Goal: Task Accomplishment & Management: Complete application form

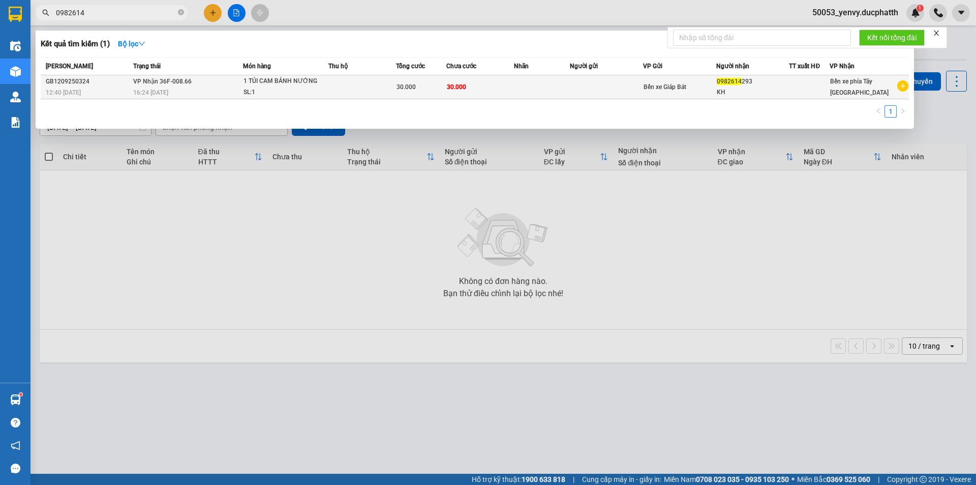
type input "0982614"
click at [333, 89] on td at bounding box center [362, 87] width 68 height 24
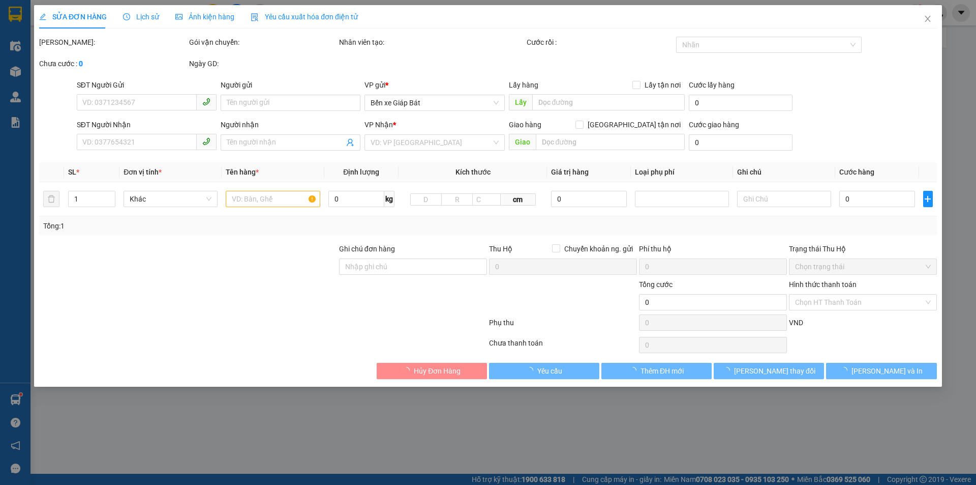
type input "0982614293"
type input "KH"
type input "30.000"
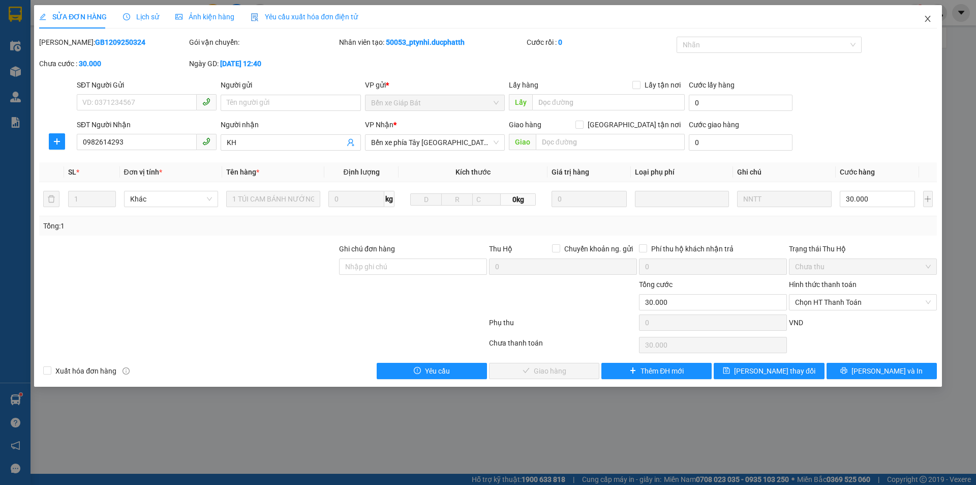
click at [929, 23] on span "Close" at bounding box center [928, 19] width 28 height 28
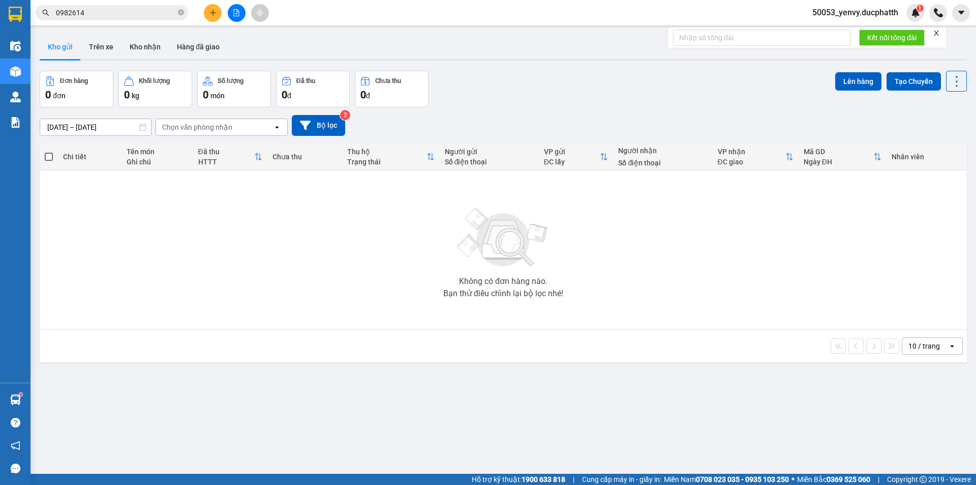
click at [148, 9] on input "0982614" at bounding box center [116, 12] width 120 height 11
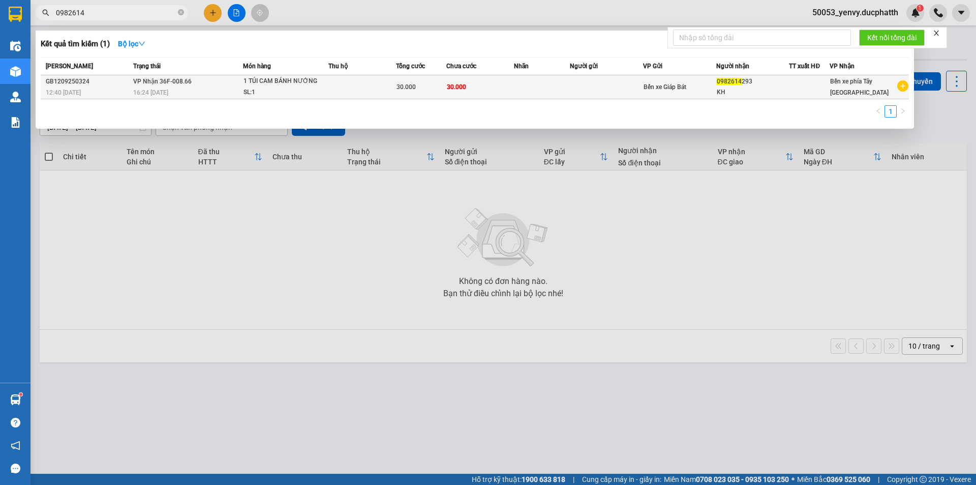
click at [183, 84] on span "VP Nhận 36F-008.66" at bounding box center [162, 81] width 58 height 7
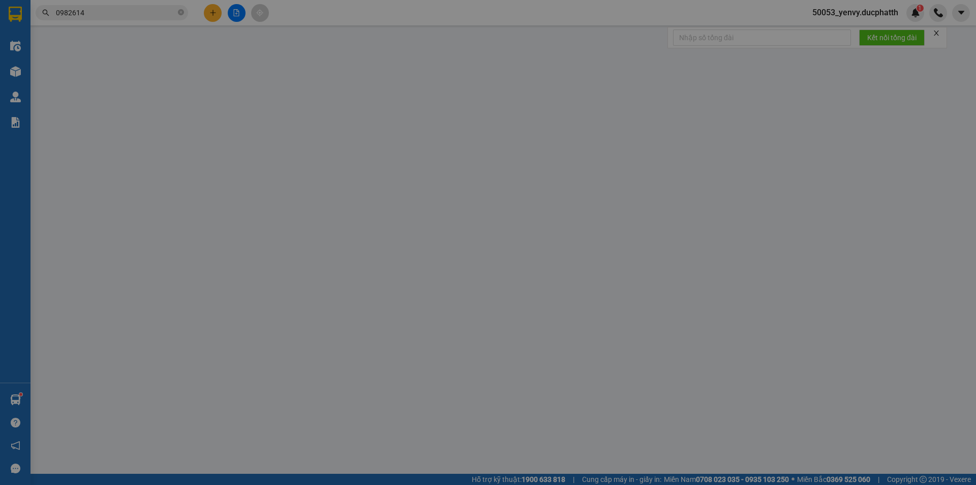
type input "0982614293"
type input "KH"
type input "30.000"
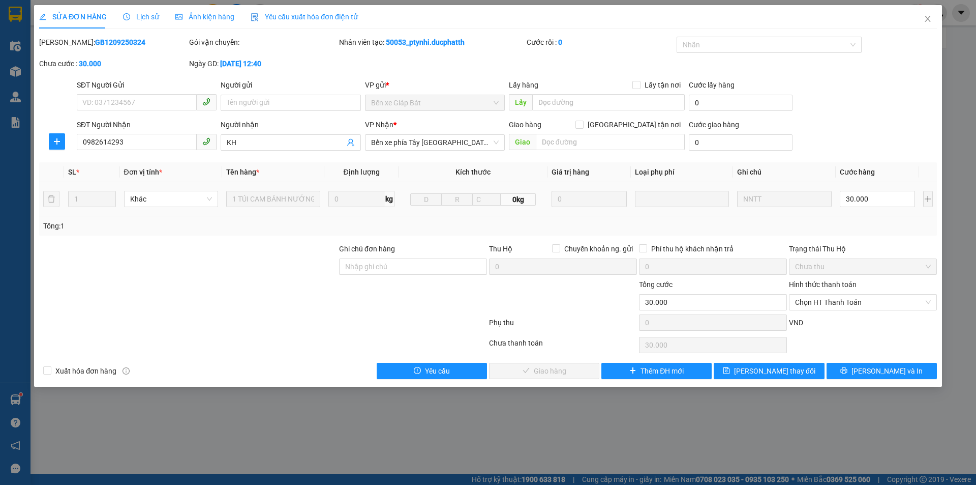
click at [142, 19] on span "Lịch sử" at bounding box center [141, 17] width 36 height 8
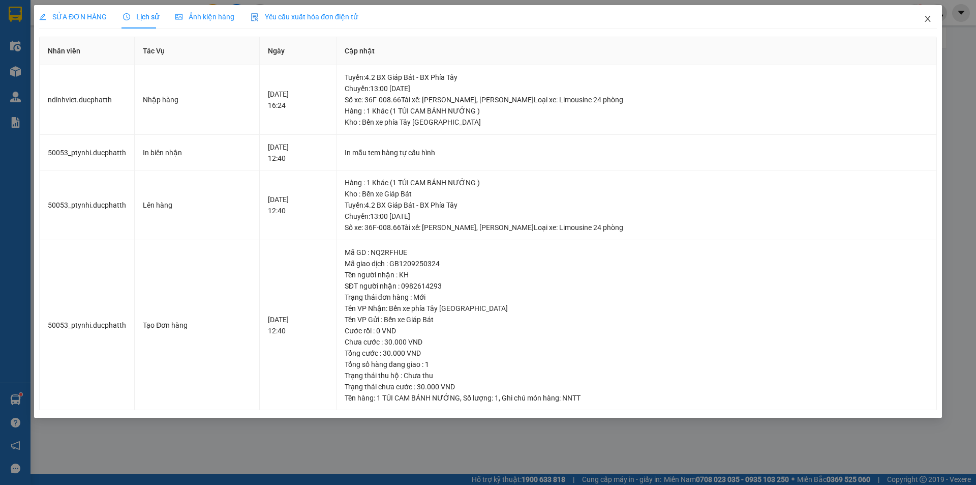
click at [930, 16] on icon "close" at bounding box center [928, 19] width 8 height 8
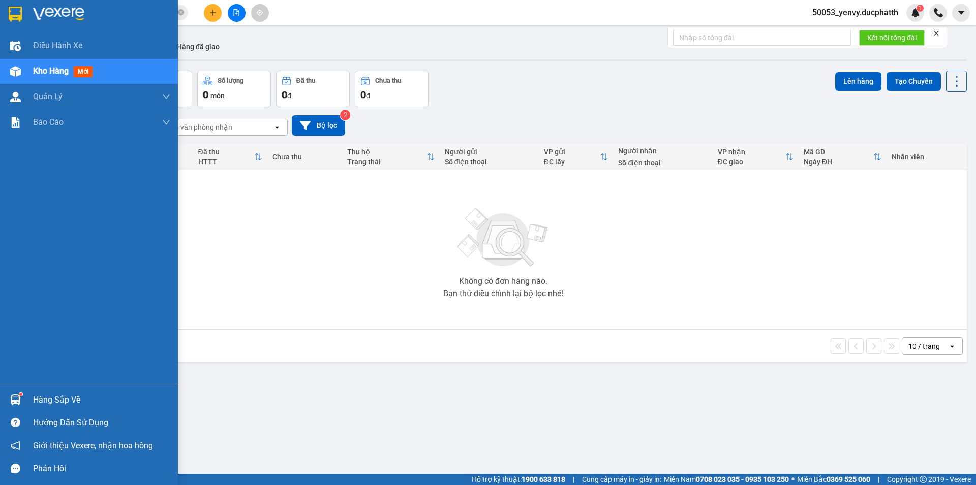
click at [25, 391] on div "Hàng sắp về" at bounding box center [89, 399] width 178 height 23
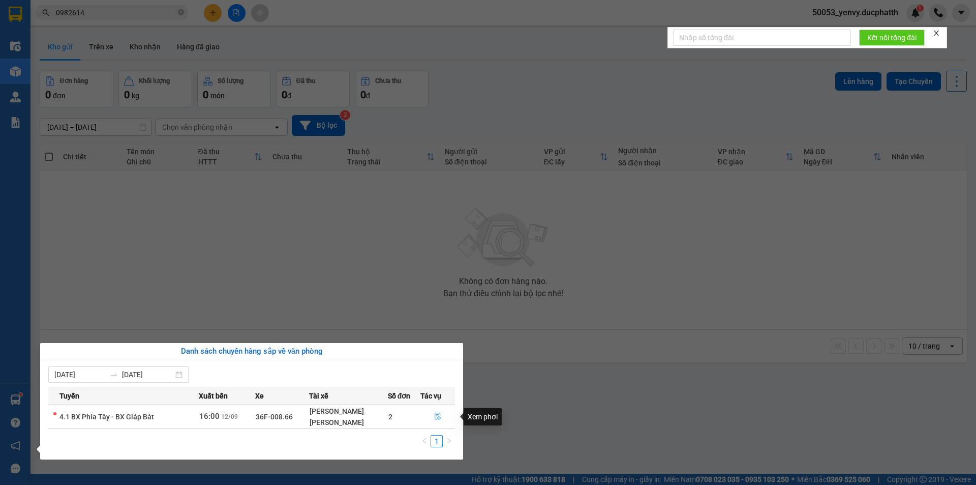
click at [434, 417] on icon "file-done" at bounding box center [437, 415] width 7 height 7
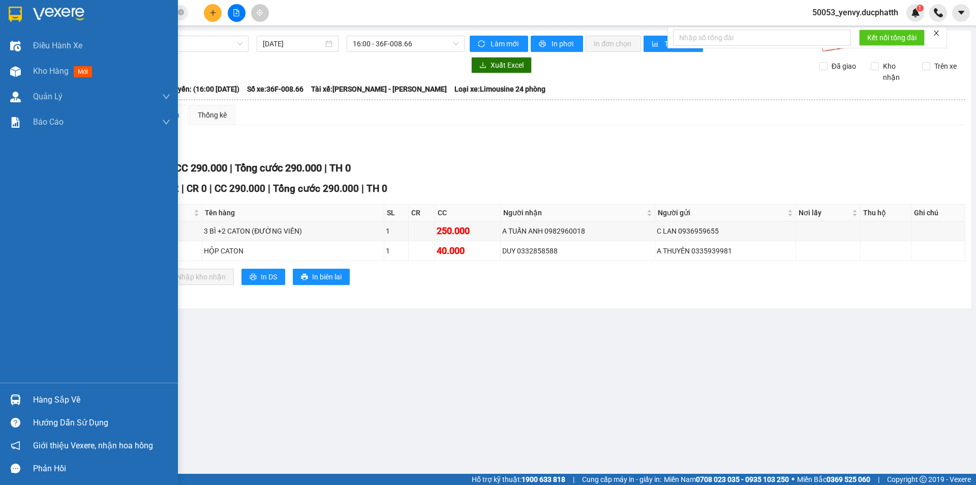
click at [43, 402] on div "Hàng sắp về" at bounding box center [101, 399] width 137 height 15
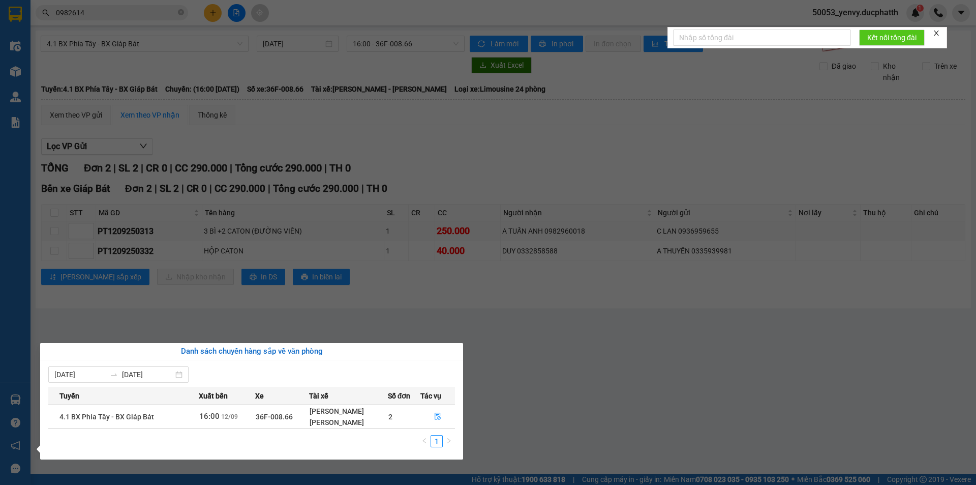
click at [601, 407] on section "Kết quả tìm kiếm ( 1 ) Bộ lọc Mã ĐH Trạng thái Món hàng Thu hộ Tổng cước Chưa c…" at bounding box center [488, 242] width 976 height 485
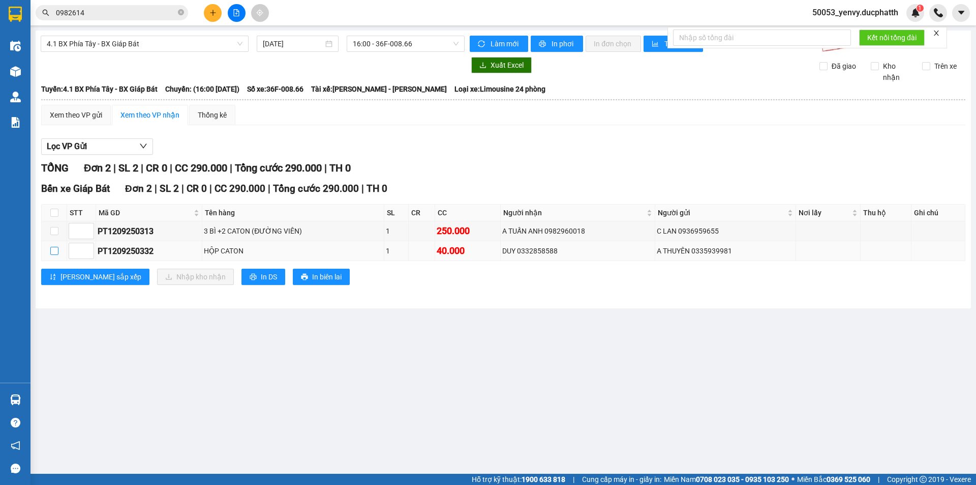
click at [55, 251] on input "checkbox" at bounding box center [54, 251] width 8 height 8
checkbox input "true"
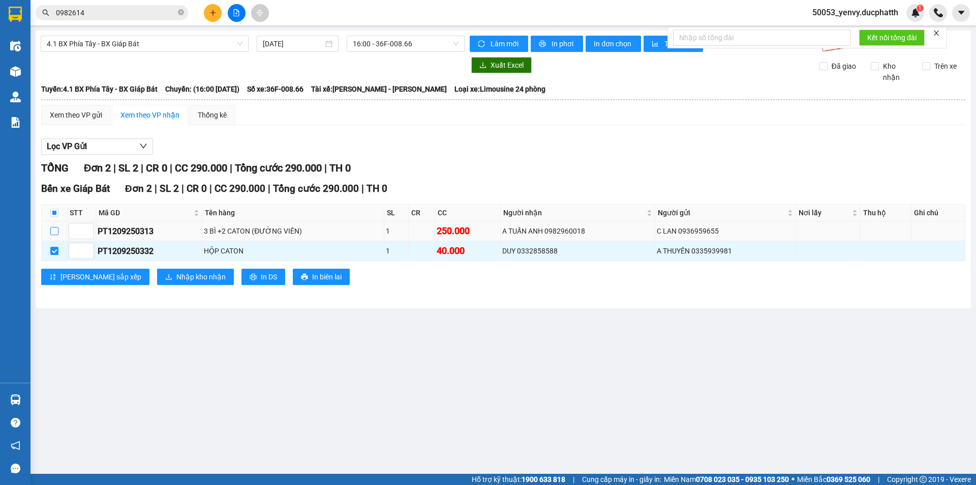
click at [56, 230] on input "checkbox" at bounding box center [54, 231] width 8 height 8
checkbox input "true"
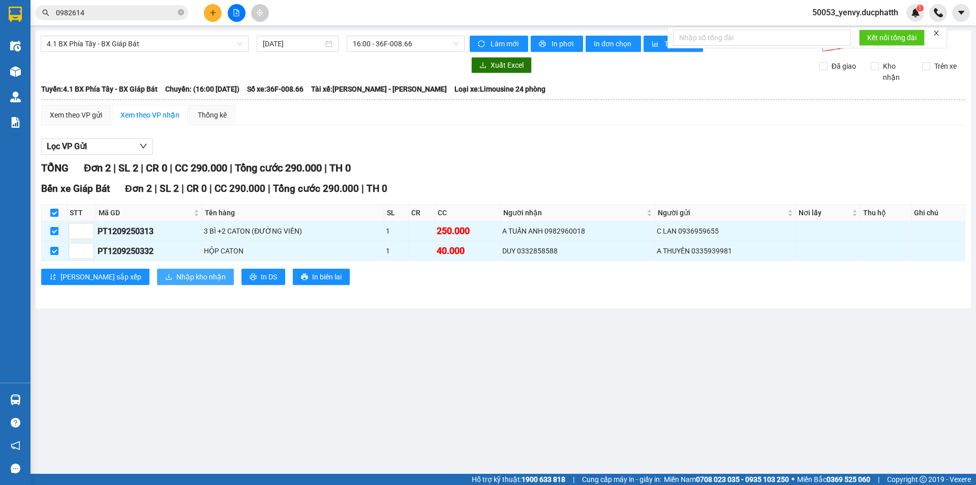
click at [176, 276] on span "Nhập kho nhận" at bounding box center [200, 276] width 49 height 11
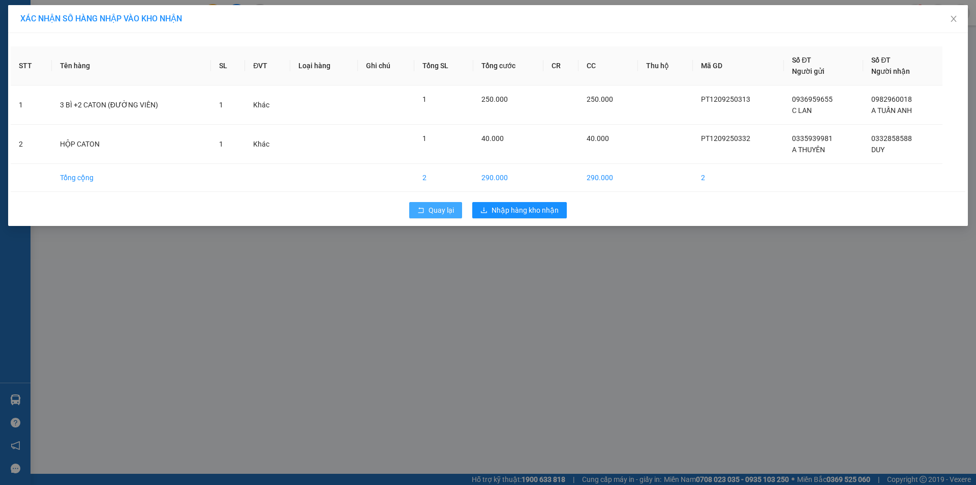
click at [433, 209] on span "Quay lại" at bounding box center [441, 209] width 25 height 11
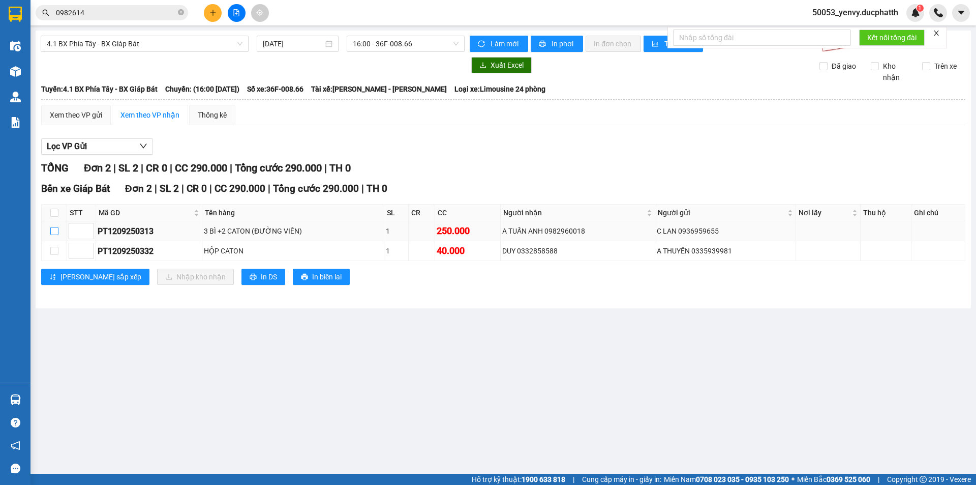
click at [54, 231] on input "checkbox" at bounding box center [54, 231] width 8 height 8
checkbox input "true"
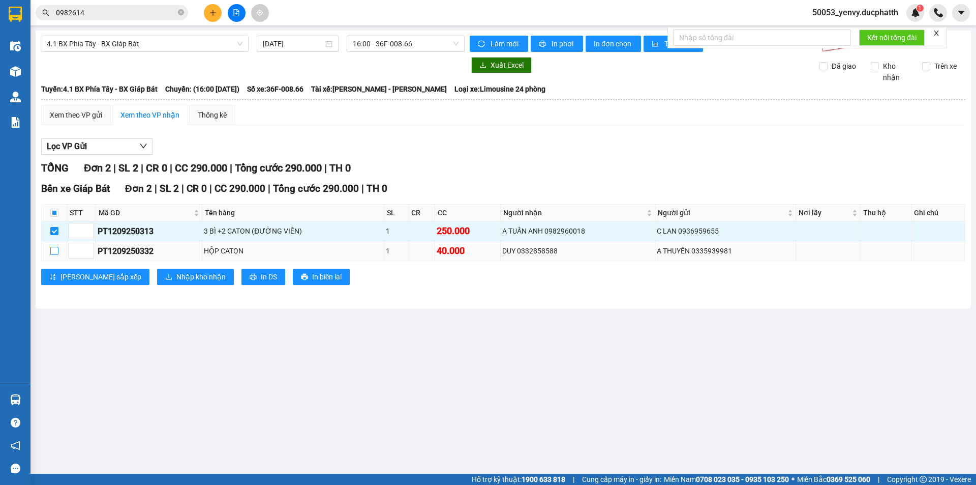
click at [55, 249] on input "checkbox" at bounding box center [54, 251] width 8 height 8
checkbox input "true"
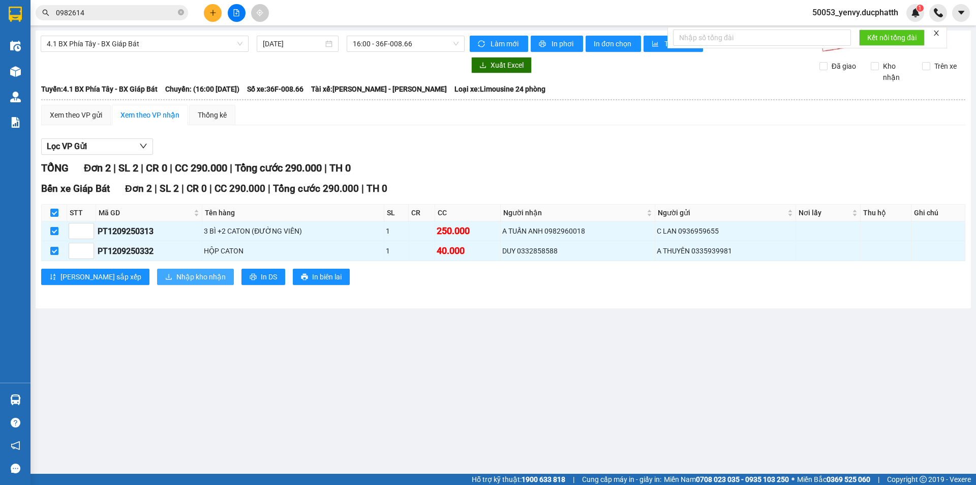
click at [157, 270] on button "Nhập kho nhận" at bounding box center [195, 276] width 77 height 16
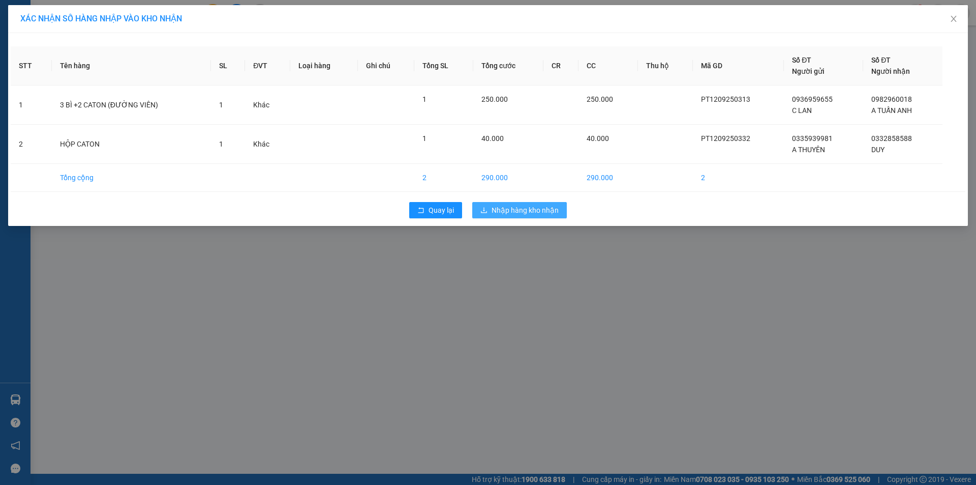
click at [545, 205] on span "Nhập hàng kho nhận" at bounding box center [525, 209] width 67 height 11
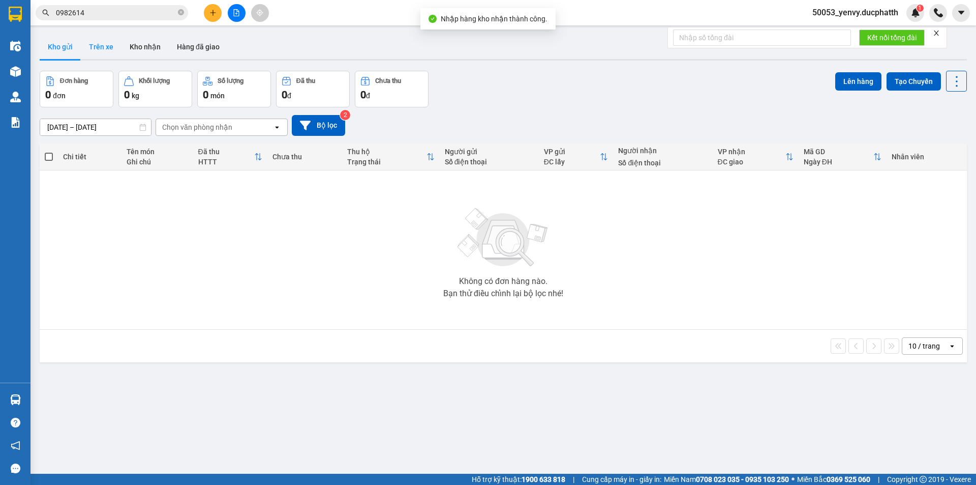
click at [109, 48] on button "Trên xe" at bounding box center [101, 47] width 41 height 24
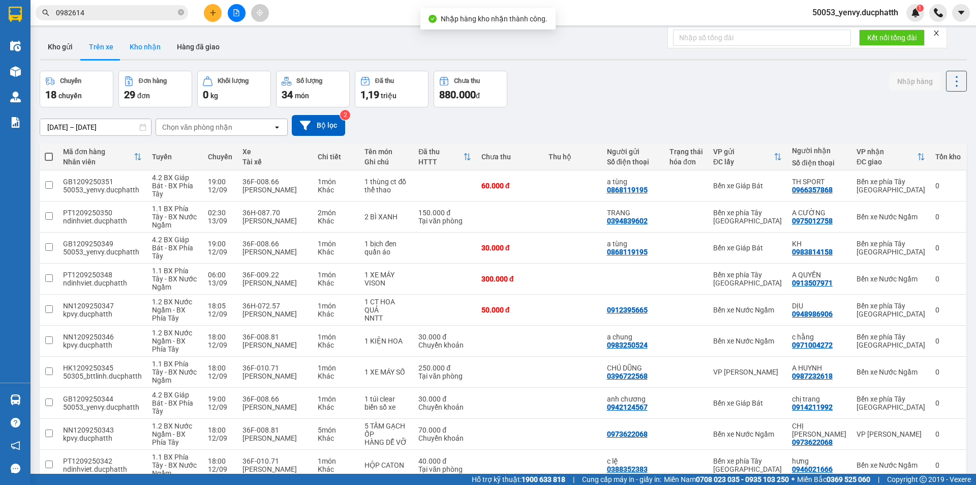
click at [146, 47] on button "Kho nhận" at bounding box center [145, 47] width 47 height 24
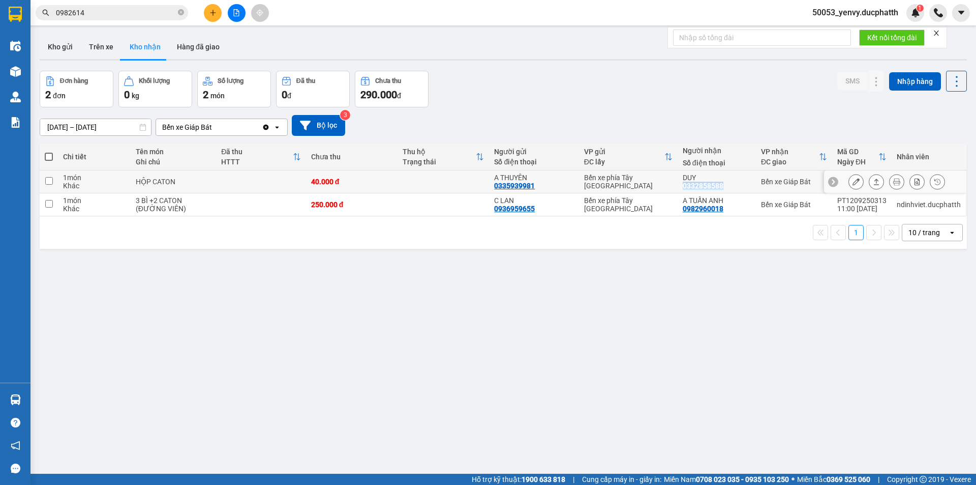
copy div "0332858588"
drag, startPoint x: 724, startPoint y: 186, endPoint x: 678, endPoint y: 184, distance: 46.3
click at [678, 184] on td "DUY 0332858588" at bounding box center [717, 181] width 78 height 23
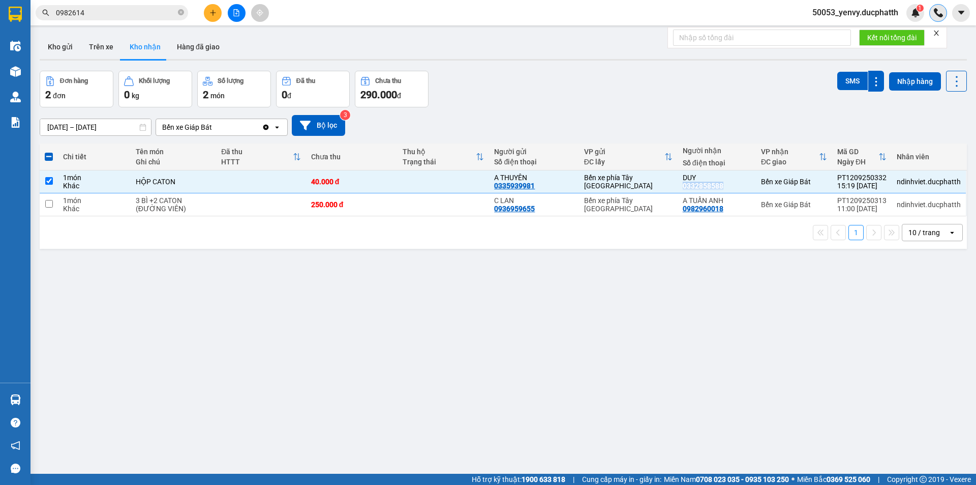
click at [939, 17] on img at bounding box center [938, 12] width 9 height 9
click at [48, 181] on input "checkbox" at bounding box center [49, 181] width 8 height 8
checkbox input "false"
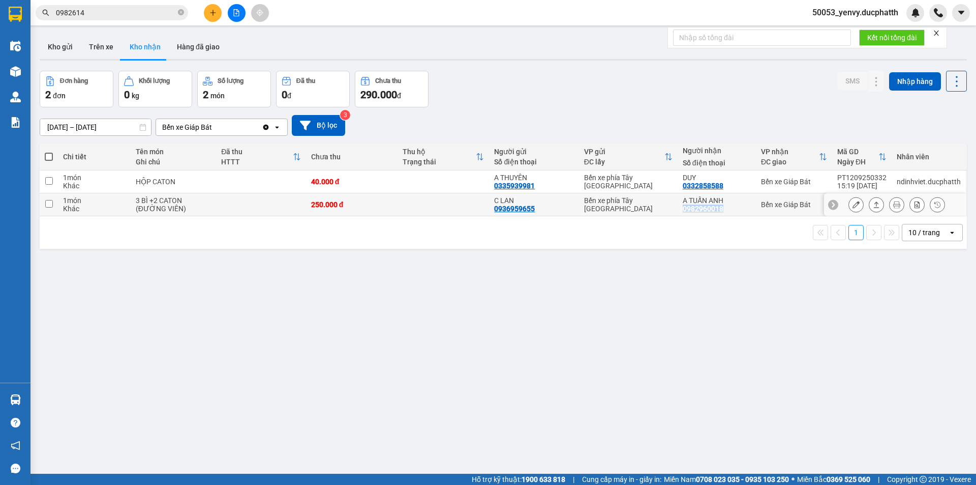
copy div "0982960018"
drag, startPoint x: 728, startPoint y: 207, endPoint x: 680, endPoint y: 212, distance: 48.1
click at [683, 212] on div "A TUẤN ANH 0982960018" at bounding box center [717, 204] width 68 height 16
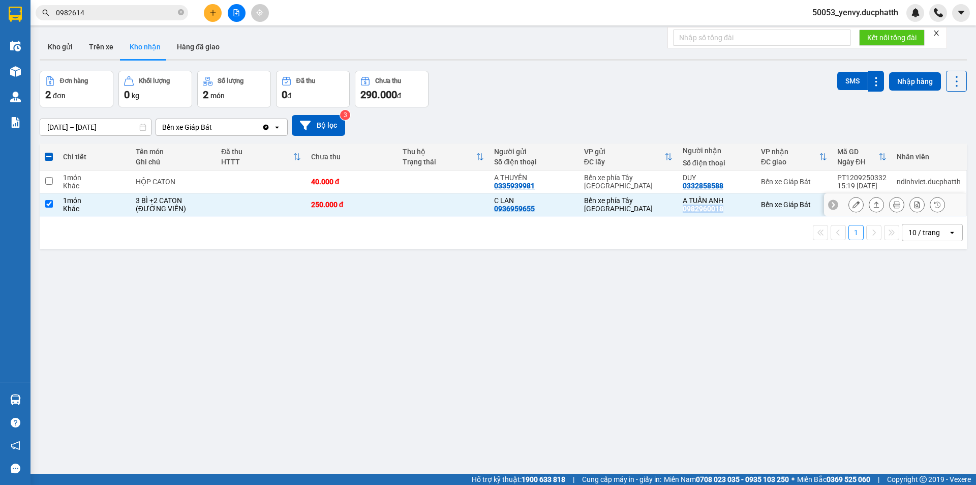
click at [47, 202] on input "checkbox" at bounding box center [49, 204] width 8 height 8
checkbox input "false"
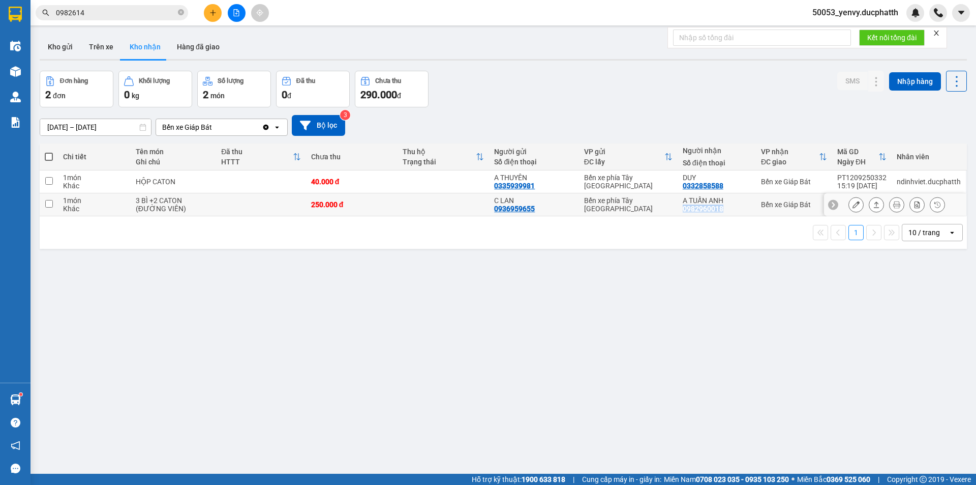
copy div "0982960018"
click at [853, 203] on icon at bounding box center [856, 204] width 7 height 7
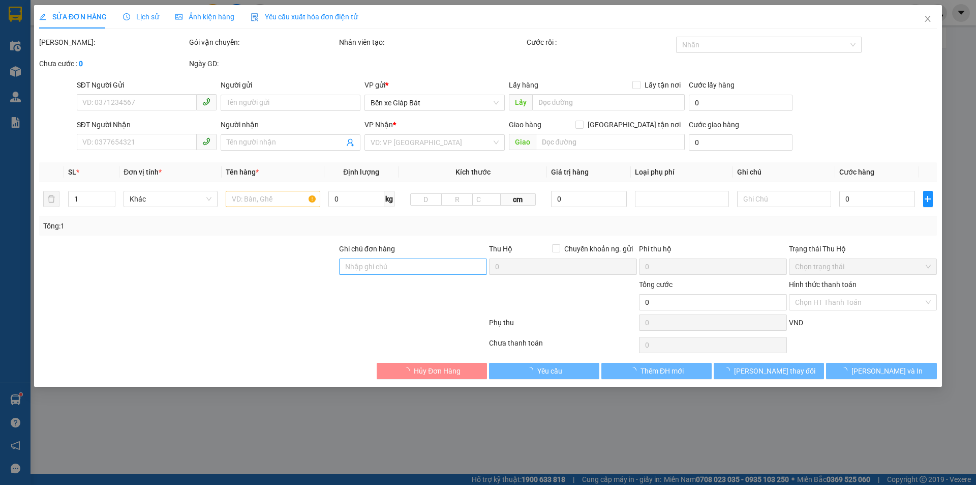
type input "0936959655"
type input "C LAN"
type input "0982960018"
type input "A TUẤN ANH"
type input "250.000"
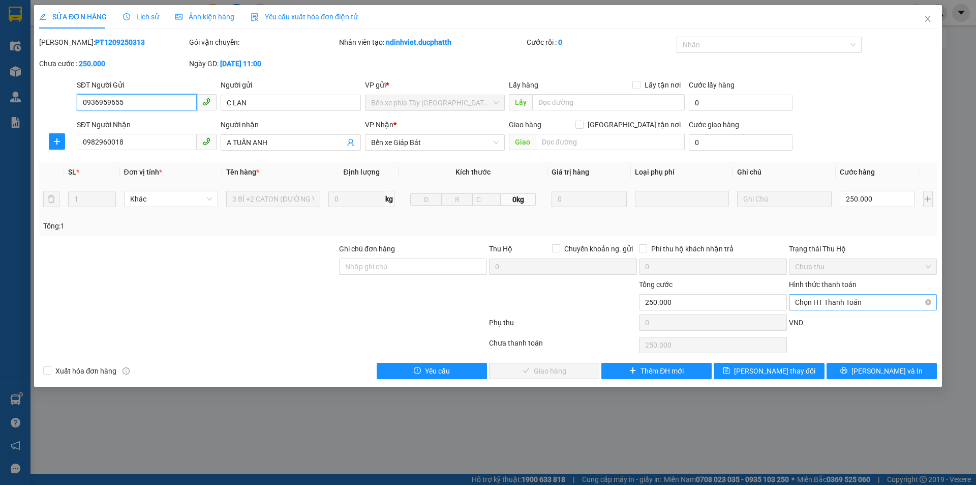
click at [845, 294] on span "Chọn HT Thanh Toán" at bounding box center [863, 301] width 136 height 15
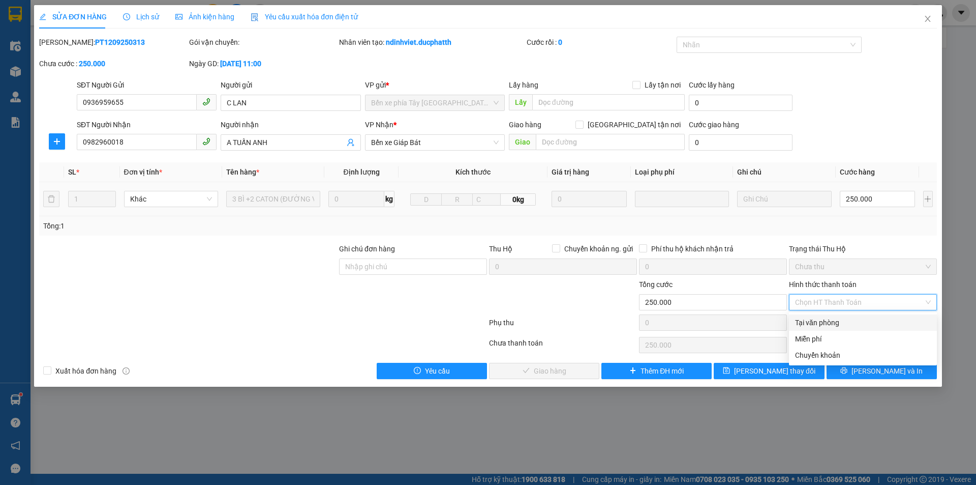
click at [828, 325] on div "Tại văn phòng" at bounding box center [863, 322] width 136 height 11
type input "0"
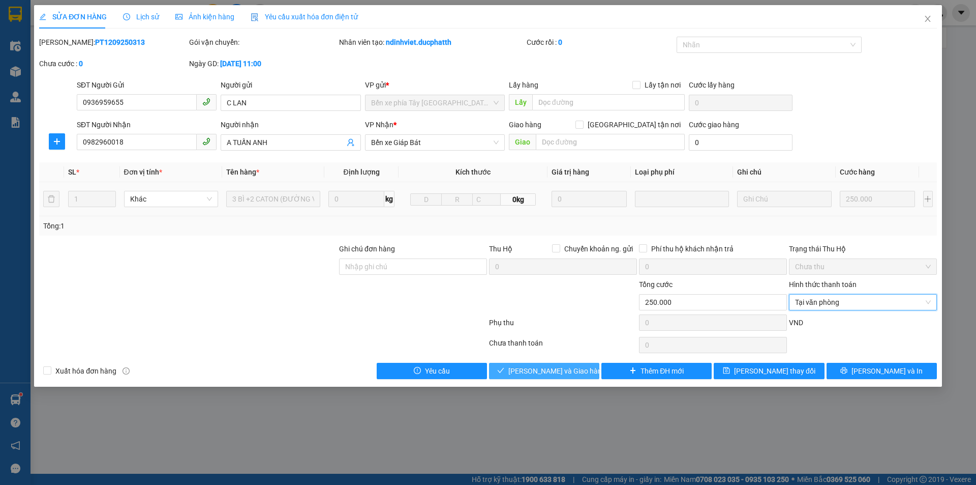
click at [559, 366] on span "Lưu và Giao hàng" at bounding box center [557, 370] width 98 height 11
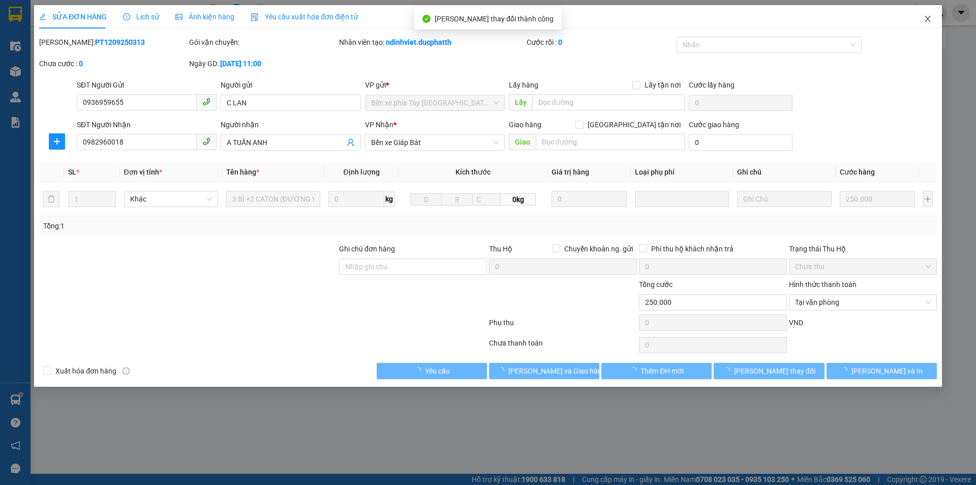
click at [921, 16] on span "Close" at bounding box center [928, 19] width 28 height 28
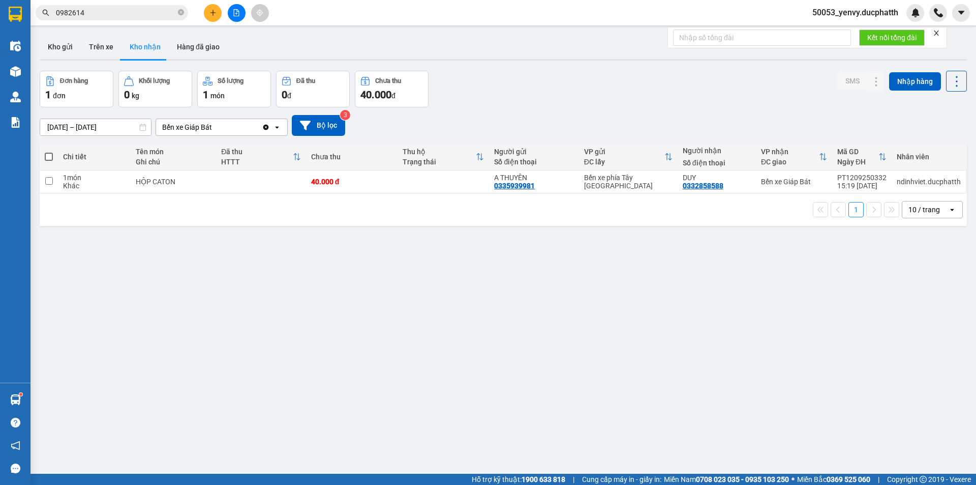
click at [240, 17] on button at bounding box center [237, 13] width 18 height 18
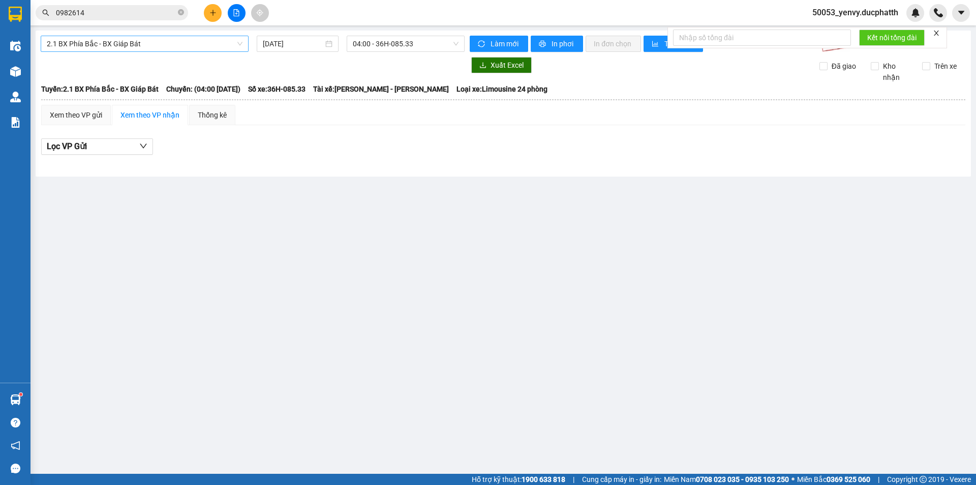
click at [131, 41] on span "2.1 BX Phía Bắc - BX Giáp Bát" at bounding box center [145, 43] width 196 height 15
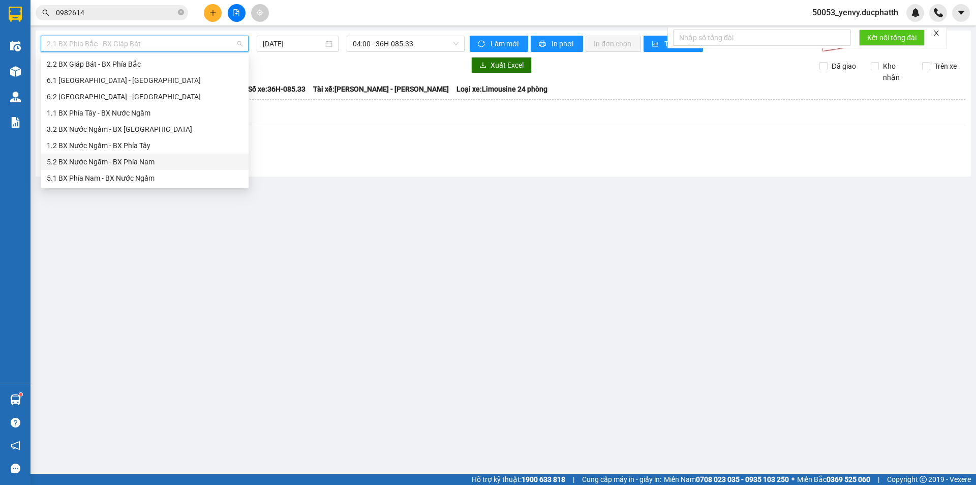
scroll to position [31, 0]
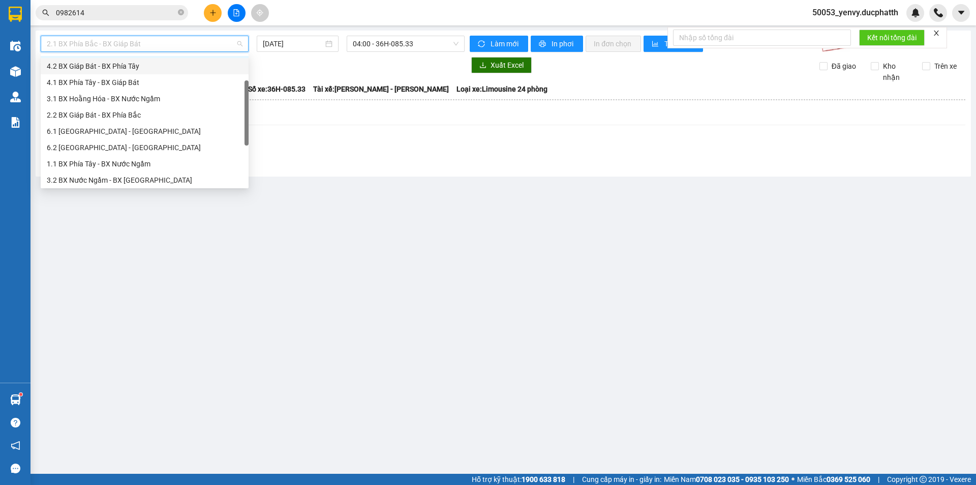
click at [117, 66] on div "4.2 BX Giáp Bát - BX Phía Tây" at bounding box center [145, 66] width 196 height 11
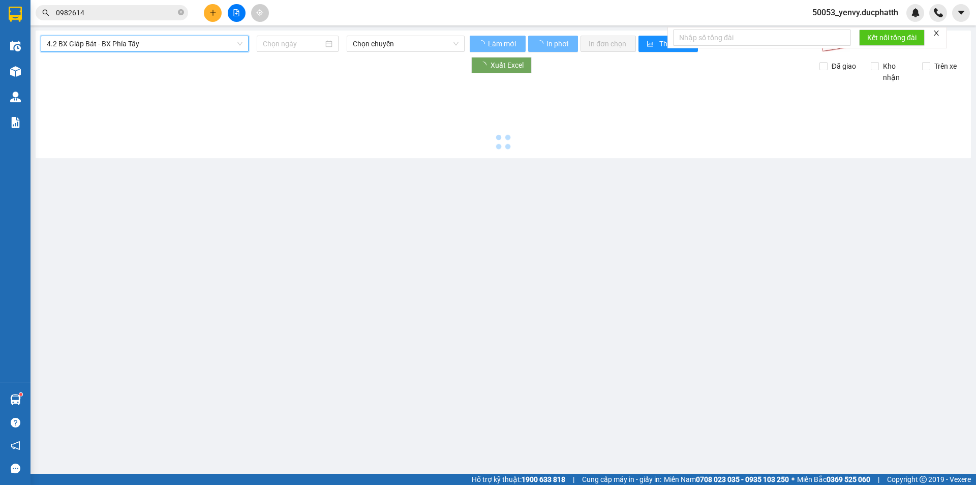
type input "12/09/2025"
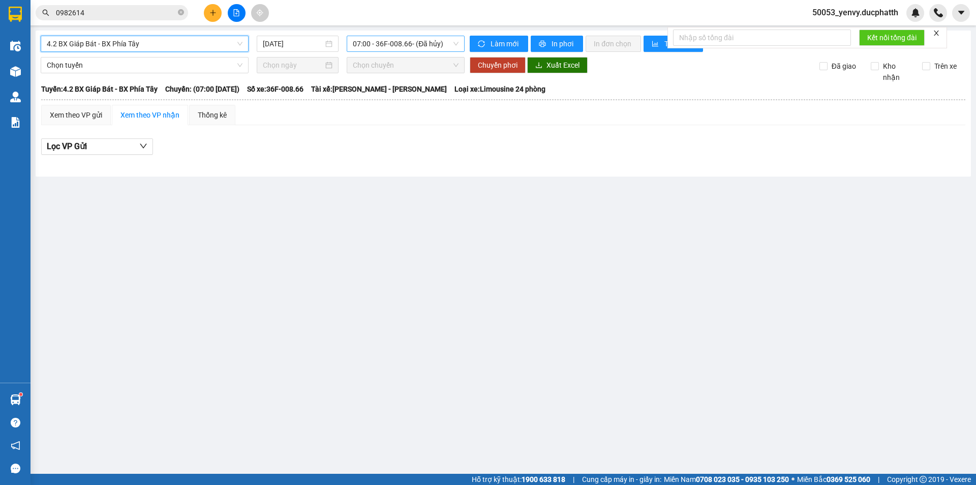
click at [381, 51] on span "07:00 - 36F-008.66 - (Đã hủy)" at bounding box center [406, 43] width 106 height 15
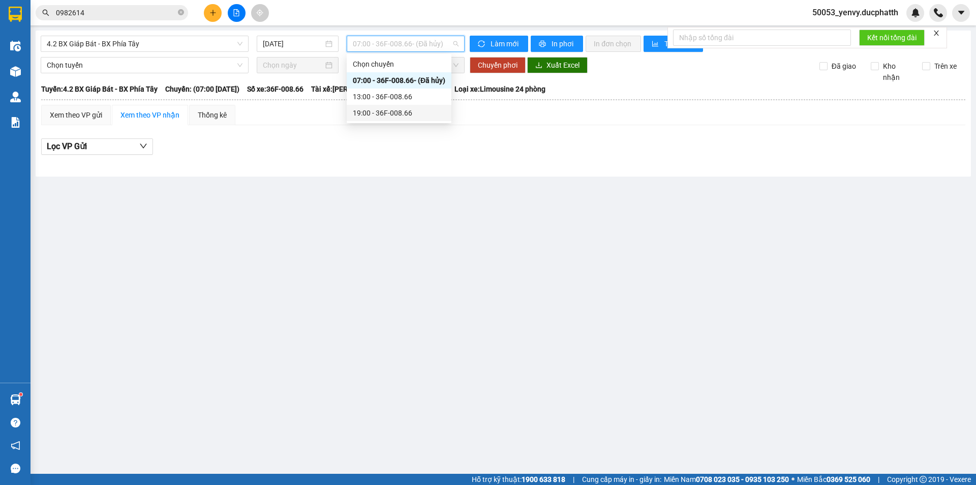
click at [382, 109] on div "19:00 - 36F-008.66" at bounding box center [399, 112] width 93 height 11
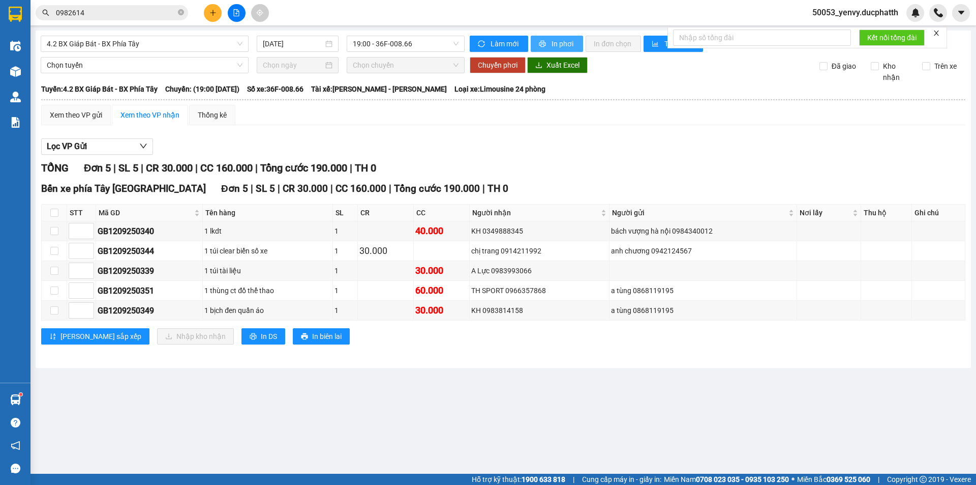
click at [566, 42] on span "In phơi" at bounding box center [563, 43] width 23 height 11
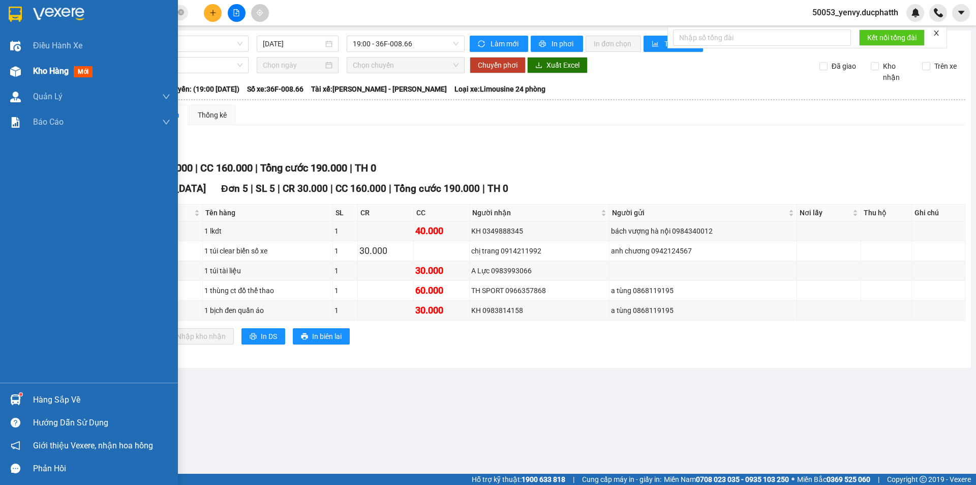
click at [70, 70] on div "Kho hàng mới" at bounding box center [65, 71] width 64 height 13
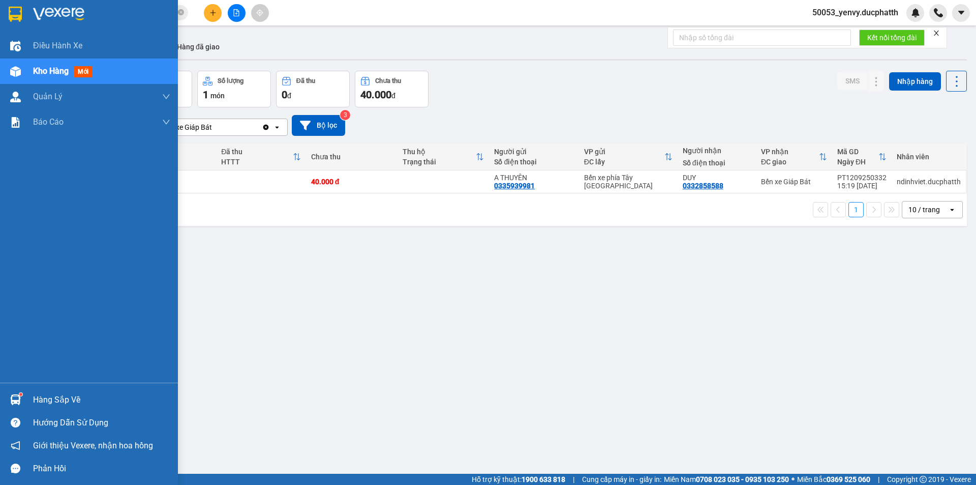
click at [23, 392] on div at bounding box center [16, 399] width 18 height 18
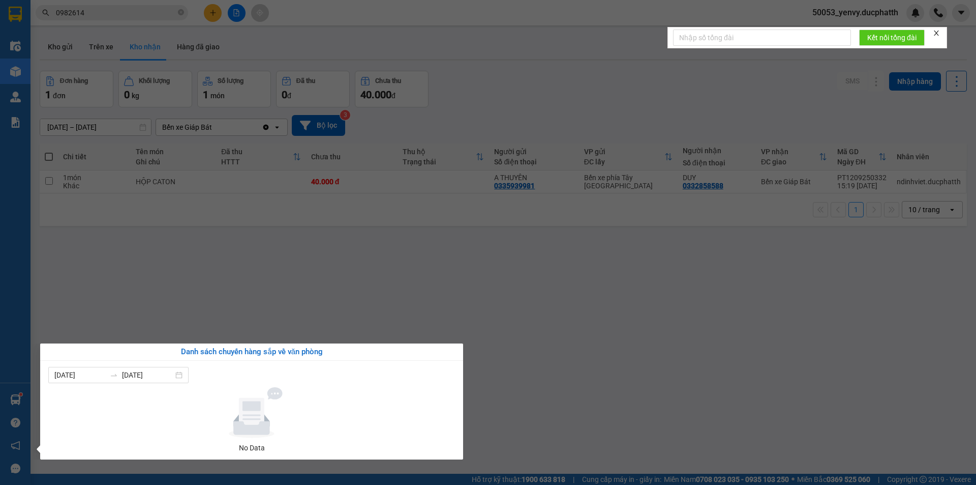
click at [622, 299] on section "Kết quả tìm kiếm ( 1 ) Bộ lọc Mã ĐH Trạng thái Món hàng Thu hộ Tổng cước Chưa c…" at bounding box center [488, 242] width 976 height 485
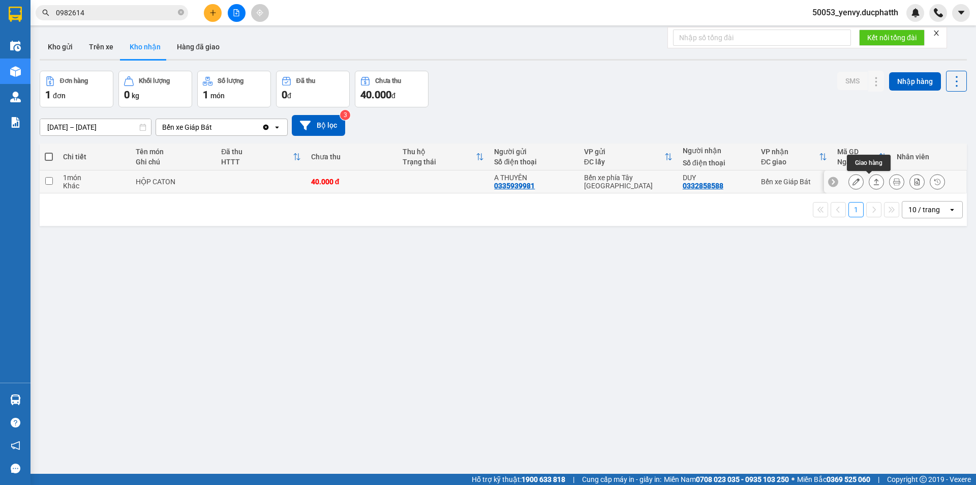
click at [854, 184] on button at bounding box center [856, 182] width 14 height 18
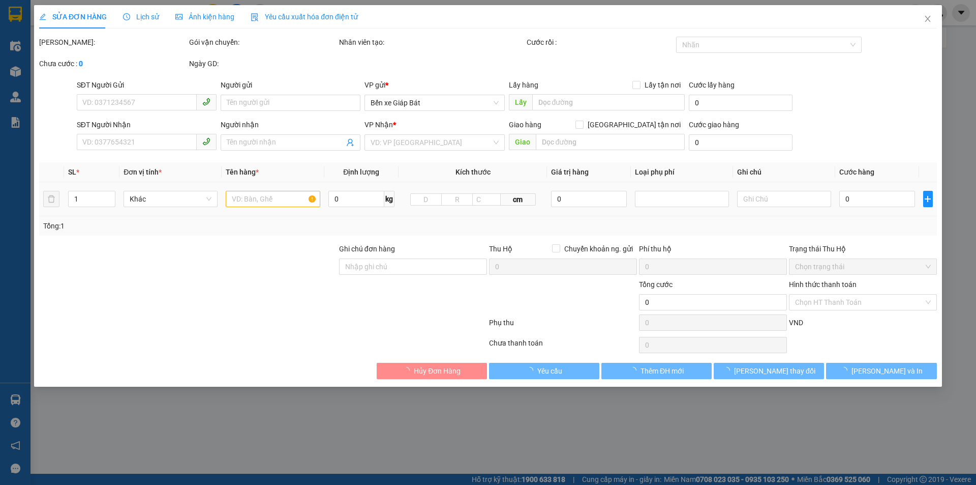
type input "0335939981"
type input "A THUYÊN"
type input "0332858588"
type input "DUY"
type input "40.000"
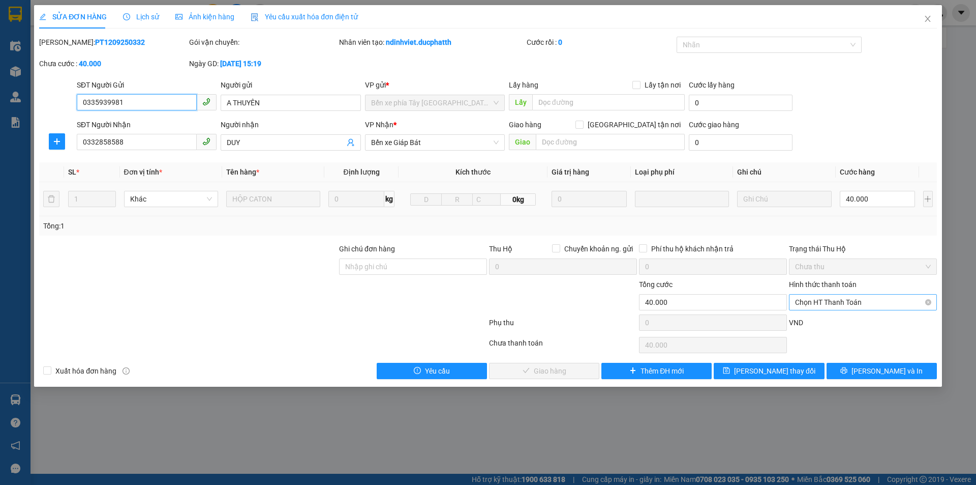
click at [844, 303] on span "Chọn HT Thanh Toán" at bounding box center [863, 301] width 136 height 15
drag, startPoint x: 815, startPoint y: 357, endPoint x: 706, endPoint y: 339, distance: 109.7
click at [815, 357] on div "Chuyển khoản" at bounding box center [863, 354] width 136 height 11
type input "0"
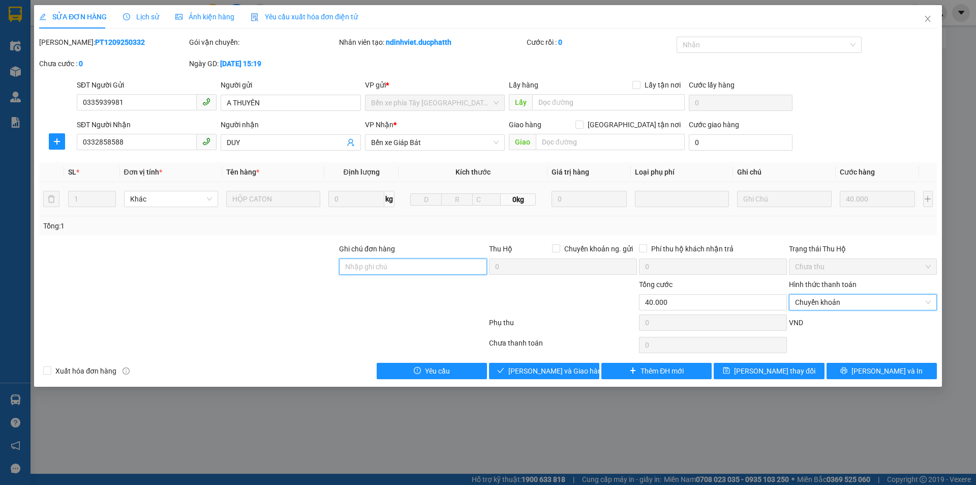
click at [430, 274] on input "Ghi chú đơn hàng" at bounding box center [413, 266] width 148 height 16
type input "ck 19h27 - 12/9 tran dinh duy vtb"
click at [530, 361] on div "Total Paid Fee 0 Total UnPaid Fee 40.000 Cash Collection Total Fee Mã ĐH: PT120…" at bounding box center [488, 208] width 898 height 342
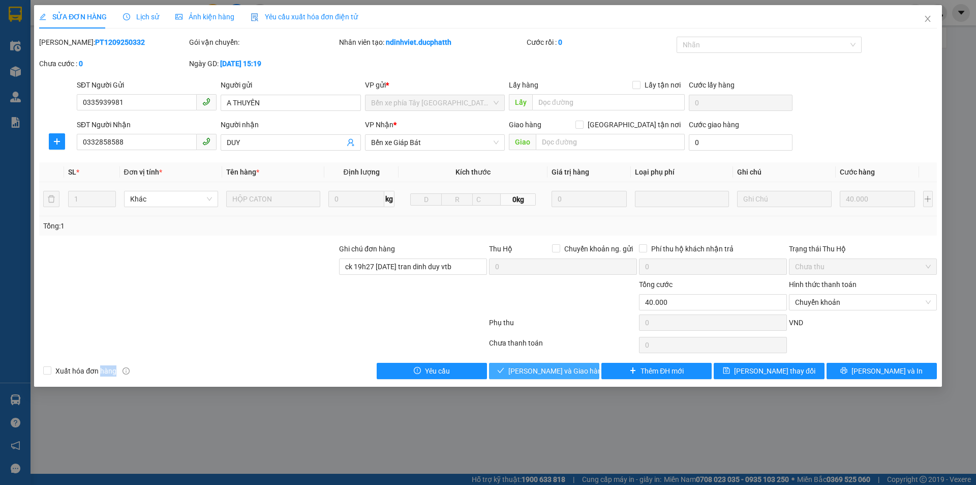
click at [531, 362] on div "Total Paid Fee 0 Total UnPaid Fee 40.000 Cash Collection Total Fee Mã ĐH: PT120…" at bounding box center [488, 208] width 898 height 342
click at [536, 371] on span "Lưu và Giao hàng" at bounding box center [557, 370] width 98 height 11
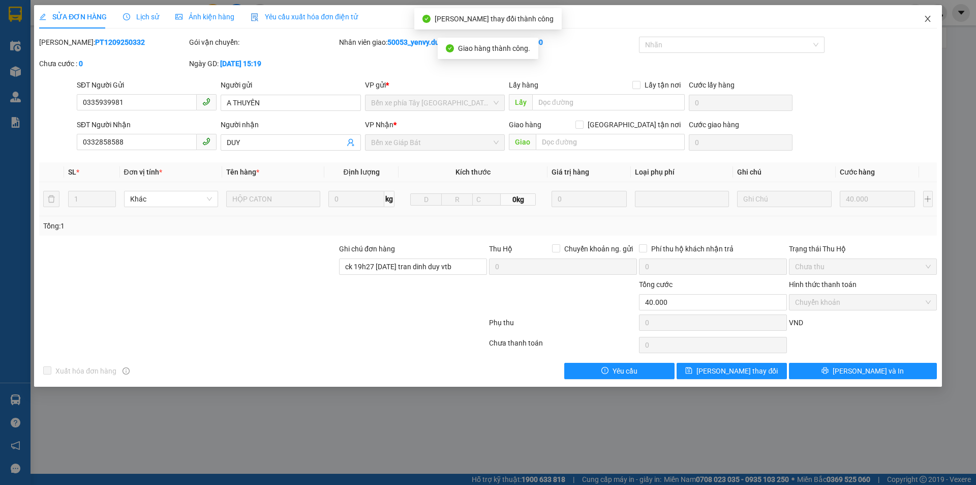
click at [936, 18] on span "Close" at bounding box center [928, 19] width 28 height 28
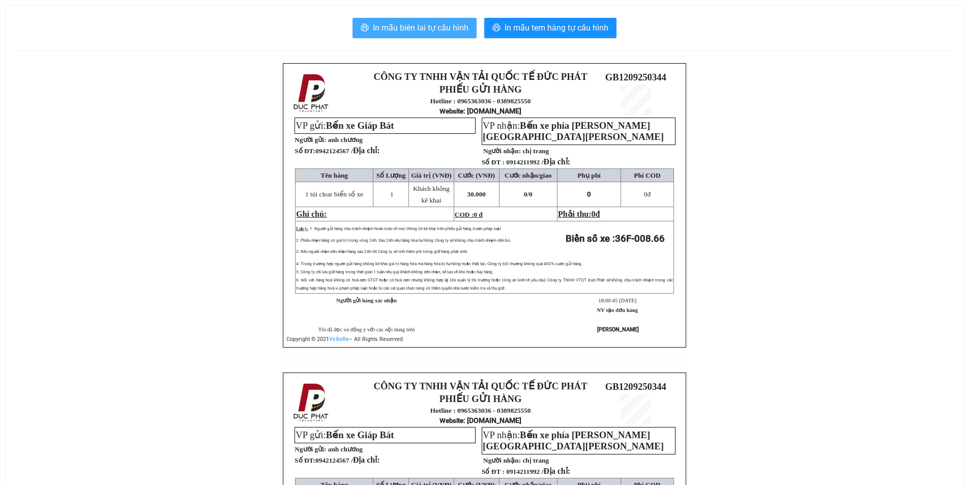
drag, startPoint x: 435, startPoint y: 24, endPoint x: 477, endPoint y: 29, distance: 42.0
click at [437, 24] on span "In mẫu biên lai tự cấu hình" at bounding box center [421, 27] width 96 height 13
click at [431, 31] on span "In mẫu biên lai tự cấu hình" at bounding box center [421, 27] width 96 height 13
click at [404, 24] on span "In mẫu biên lai tự cấu hình" at bounding box center [421, 27] width 96 height 13
click at [430, 26] on span "In mẫu biên lai tự cấu hình" at bounding box center [421, 27] width 96 height 13
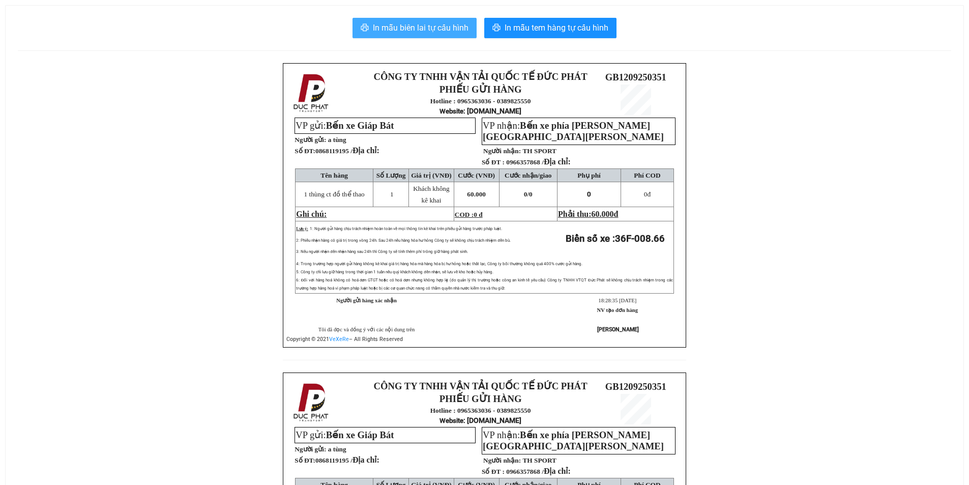
click at [416, 25] on span "In mẫu biên lai tự cấu hình" at bounding box center [421, 27] width 96 height 13
